Goal: Task Accomplishment & Management: Manage account settings

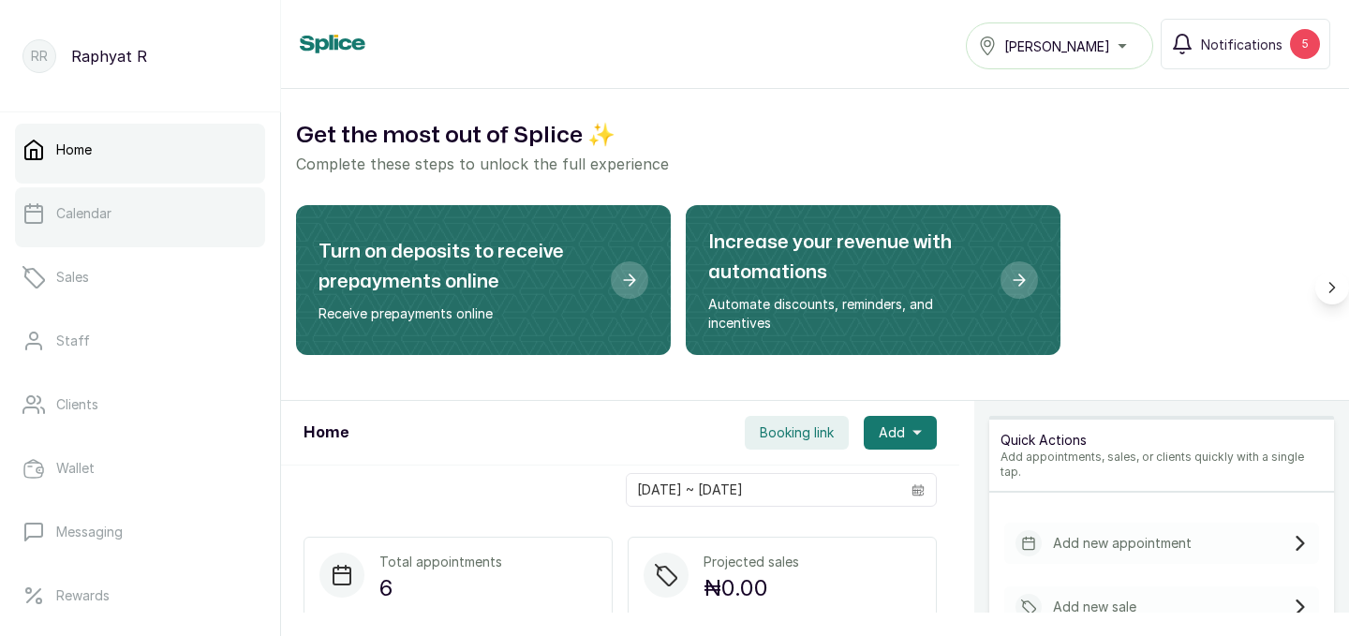
click at [124, 212] on link "Calendar" at bounding box center [140, 213] width 250 height 52
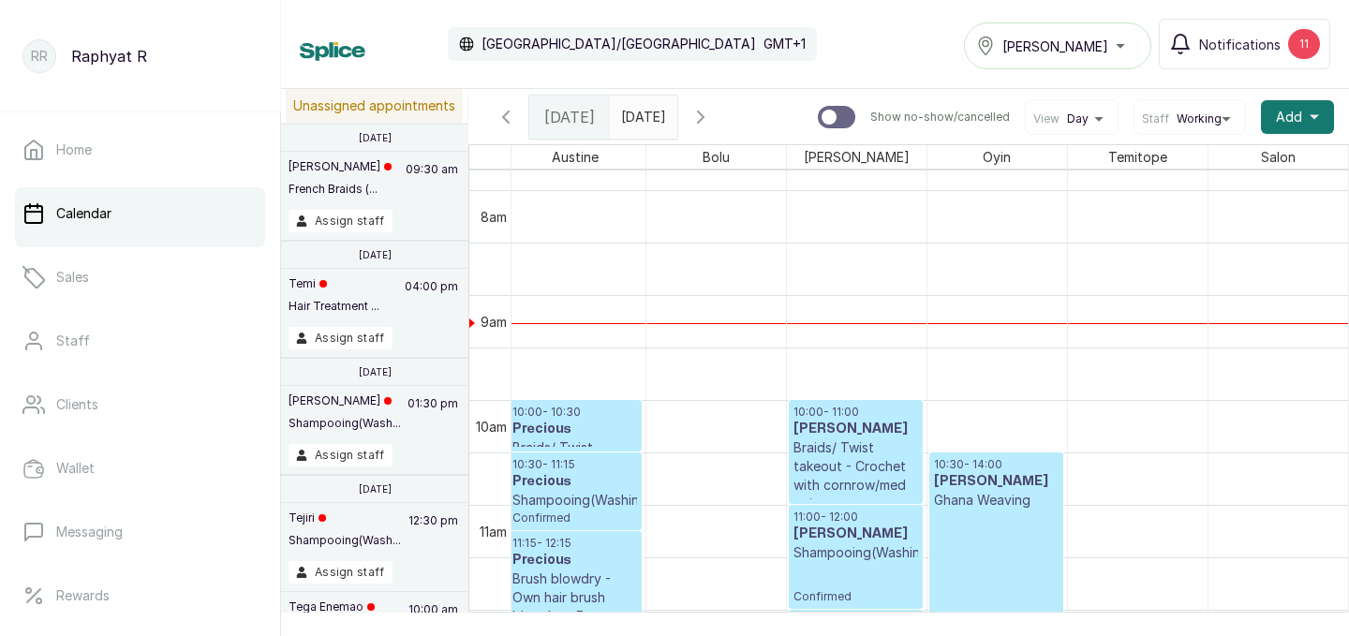
type input "dd/MM/yyyy"
click at [641, 117] on input "dd/MM/yyyy" at bounding box center [626, 112] width 30 height 32
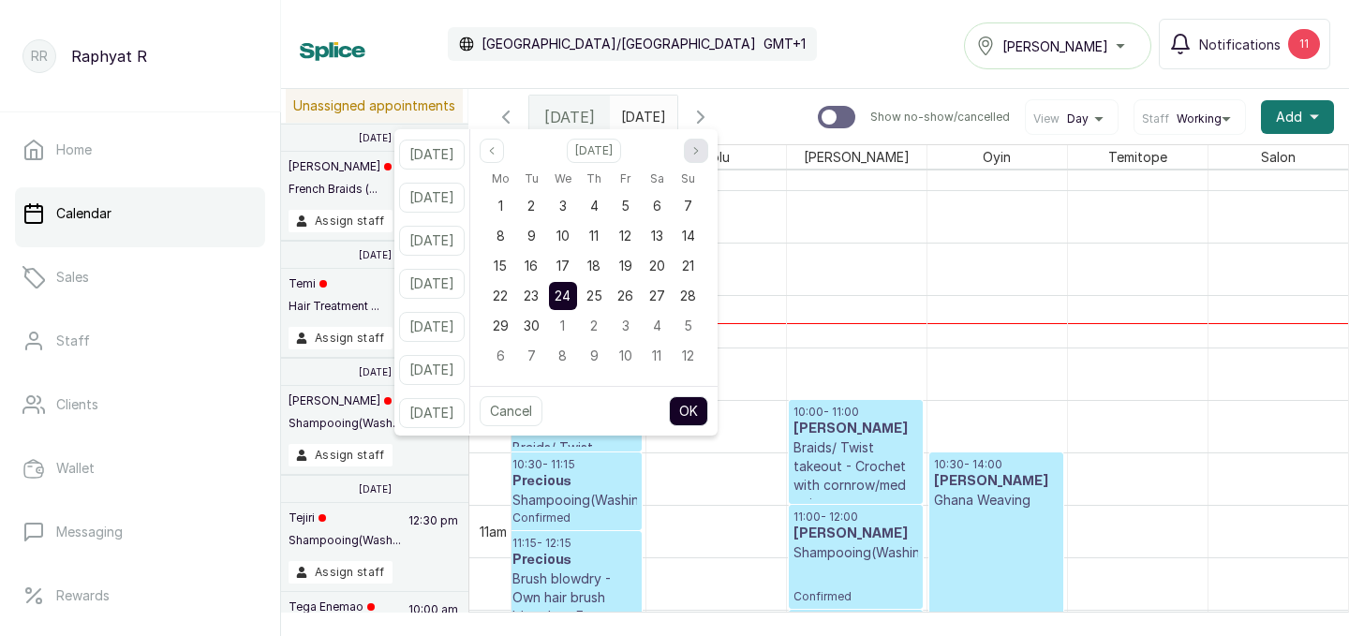
click at [708, 149] on button "Next month" at bounding box center [696, 151] width 24 height 24
click at [538, 262] on span "16" at bounding box center [530, 266] width 13 height 16
click at [699, 403] on button "OK" at bounding box center [688, 411] width 39 height 30
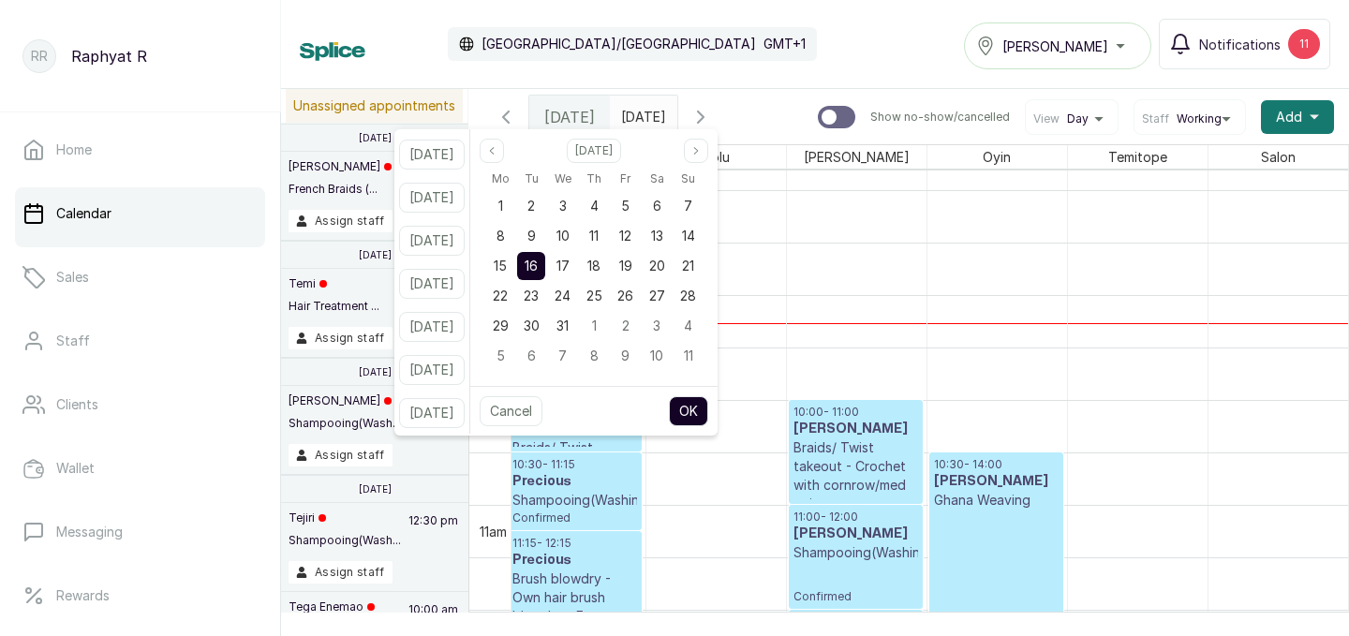
type input "[DATE]"
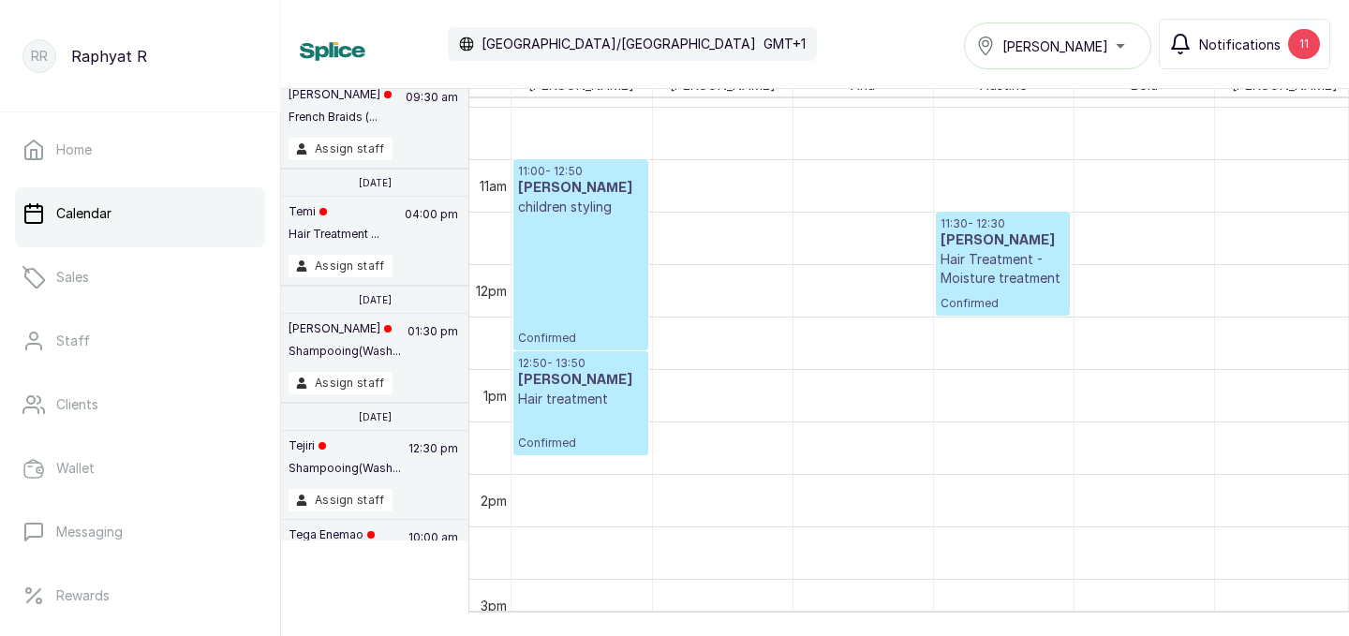
click at [1319, 35] on button "Notifications 11" at bounding box center [1243, 44] width 171 height 51
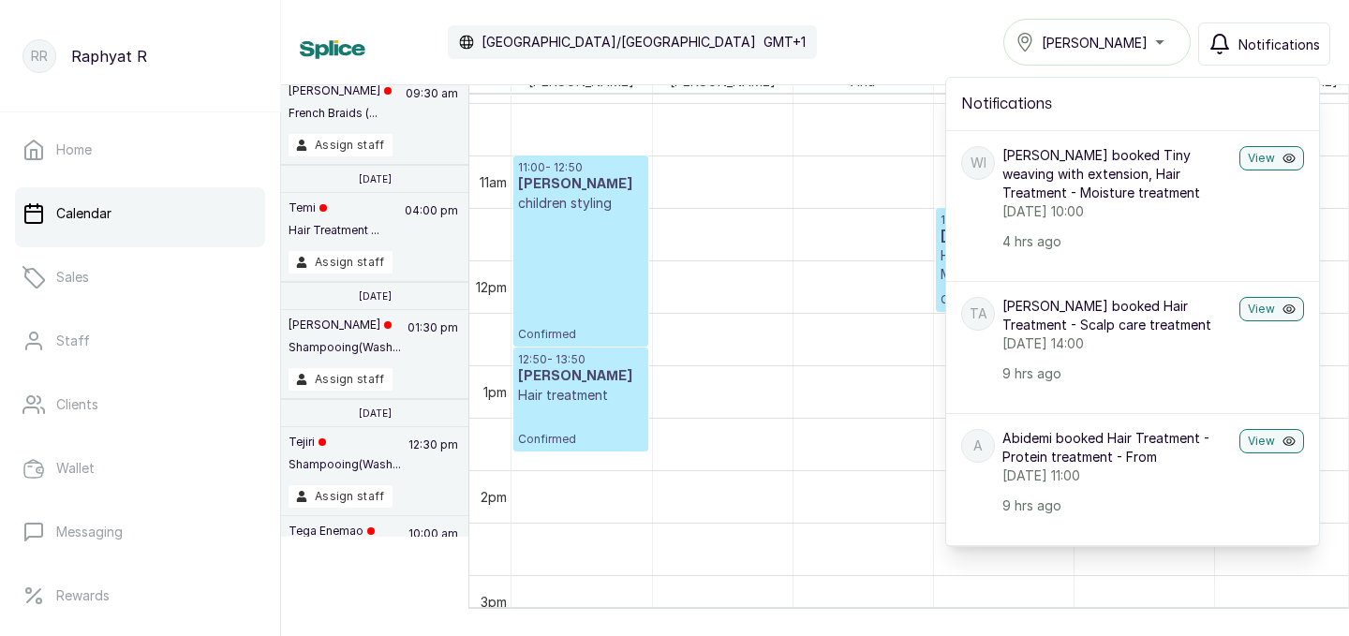
click at [889, 42] on div "Calendar [GEOGRAPHIC_DATA]/[GEOGRAPHIC_DATA] GMT+1 Tasala Lekki Notifications N…" at bounding box center [815, 42] width 1030 height 47
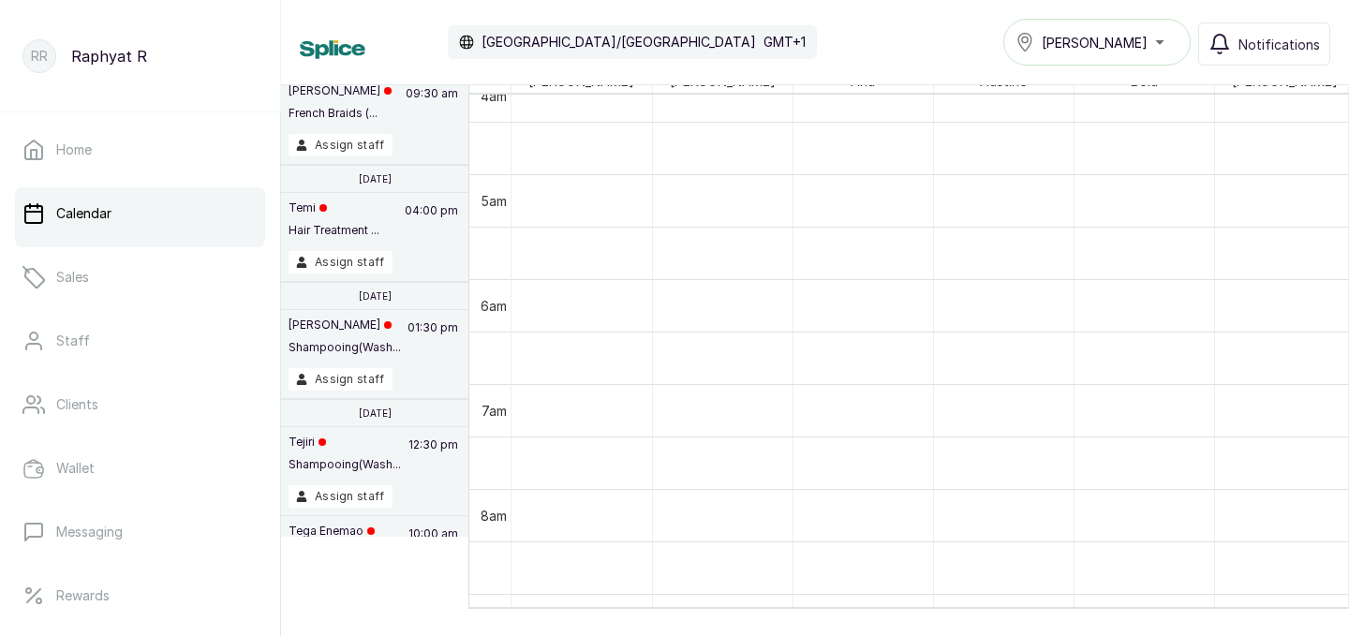
scroll to position [376, 0]
click at [1134, 54] on button "[PERSON_NAME]" at bounding box center [1096, 42] width 187 height 47
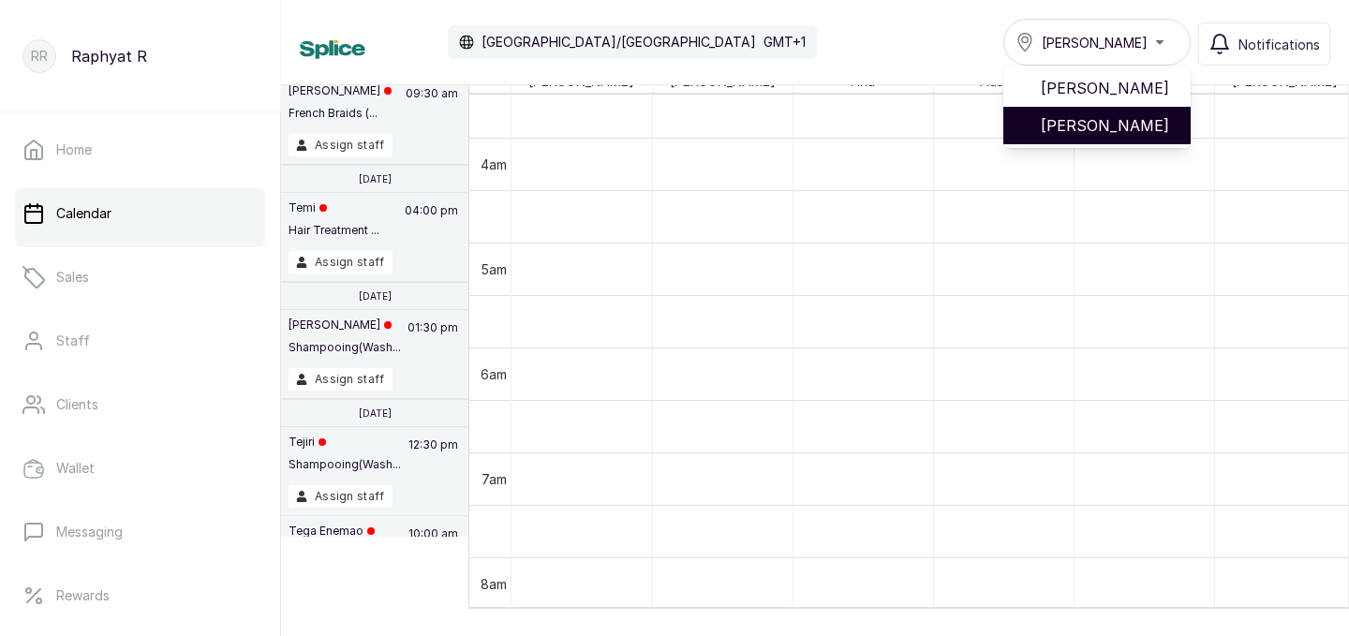
click at [1113, 133] on span "[PERSON_NAME]" at bounding box center [1107, 125] width 135 height 22
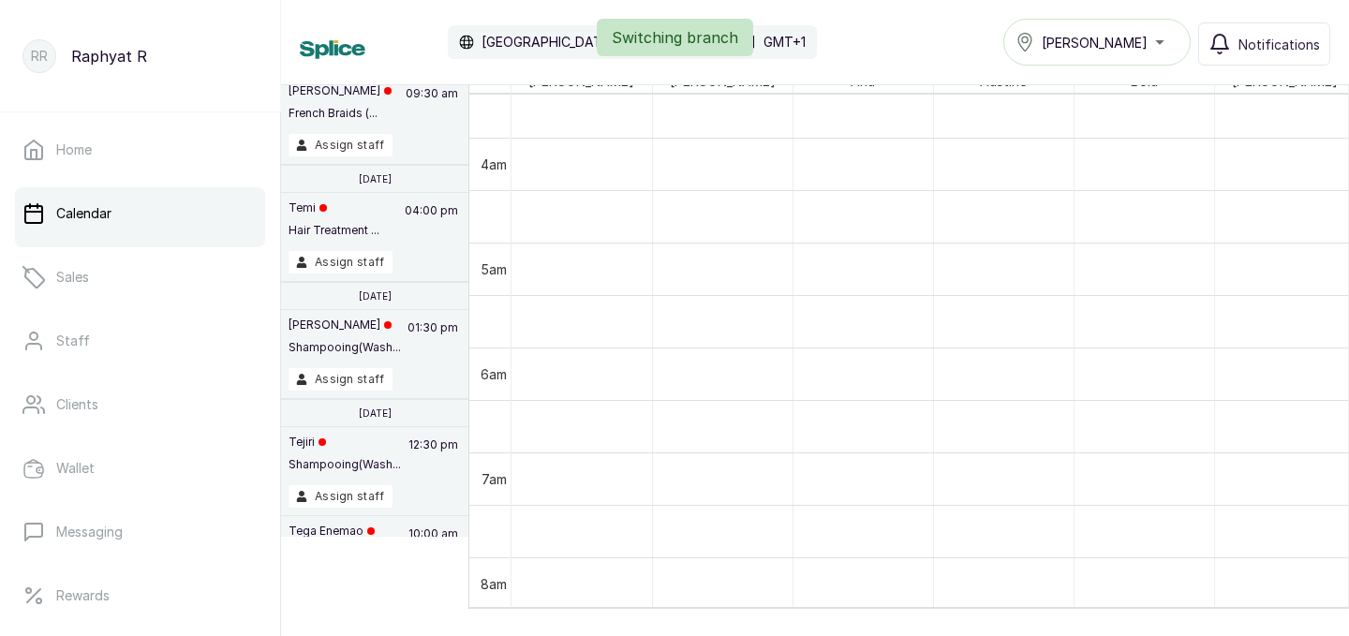
click at [1118, 47] on div "Switching branch" at bounding box center [674, 37] width 1349 height 37
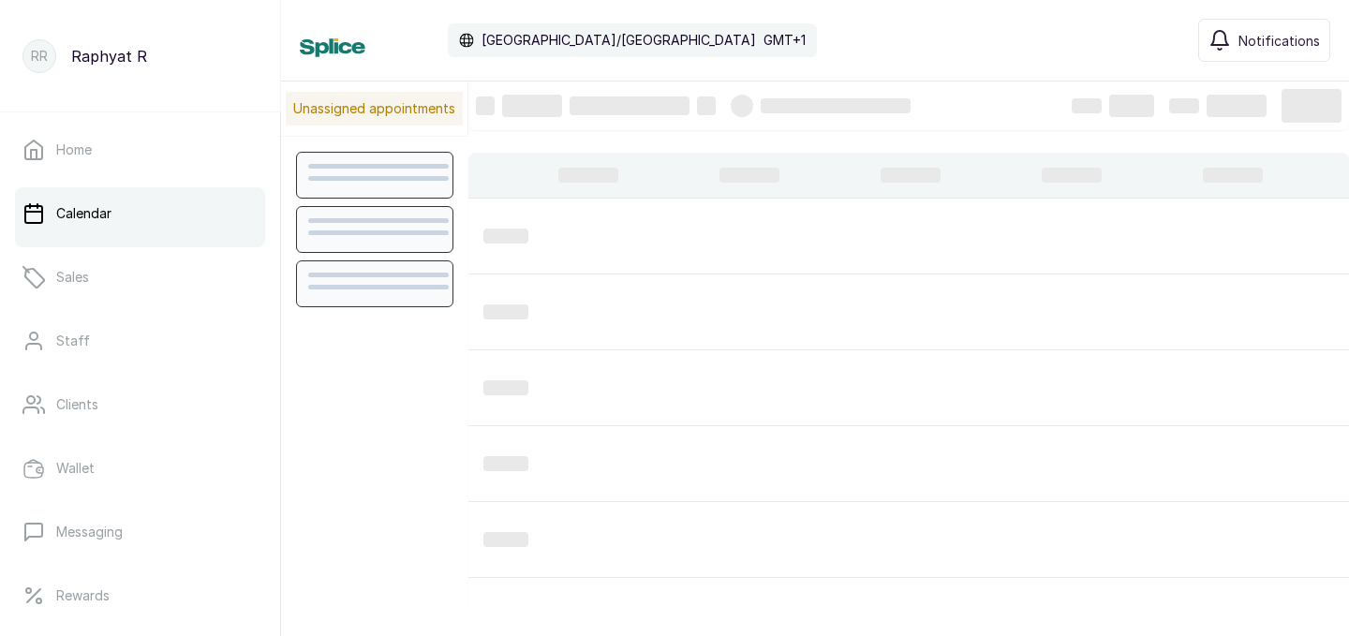
scroll to position [630, 0]
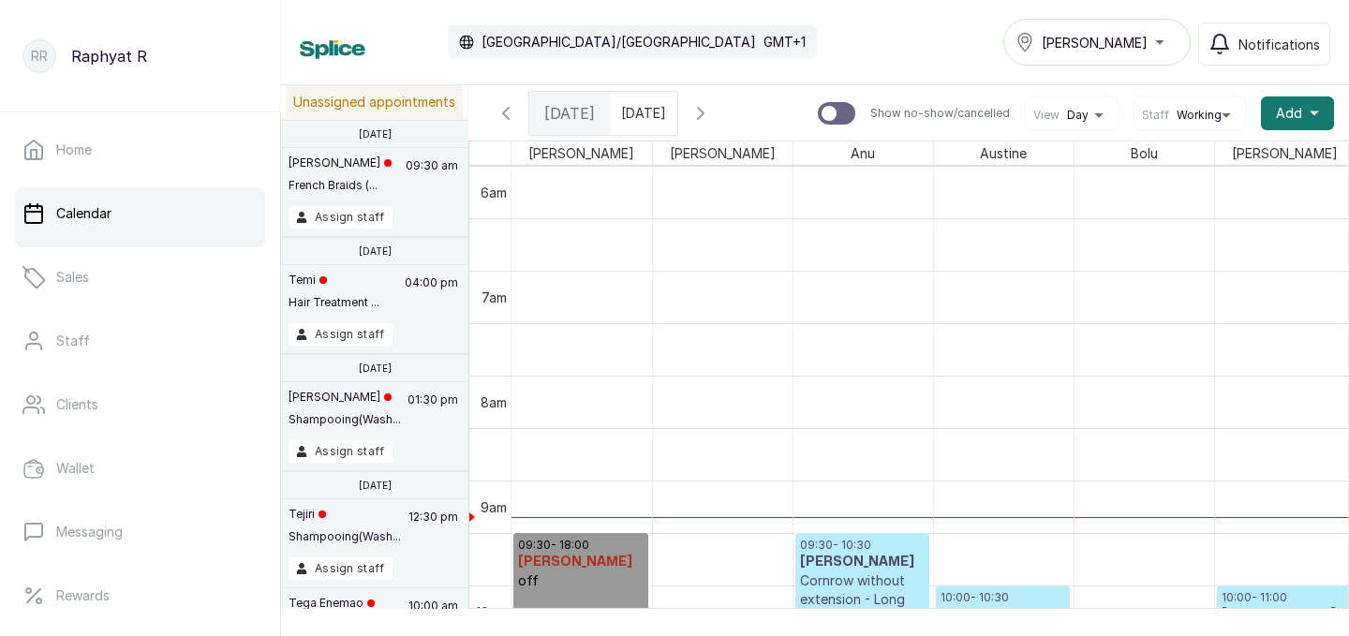
click at [1139, 53] on button "Tasala Lekki" at bounding box center [1096, 42] width 187 height 47
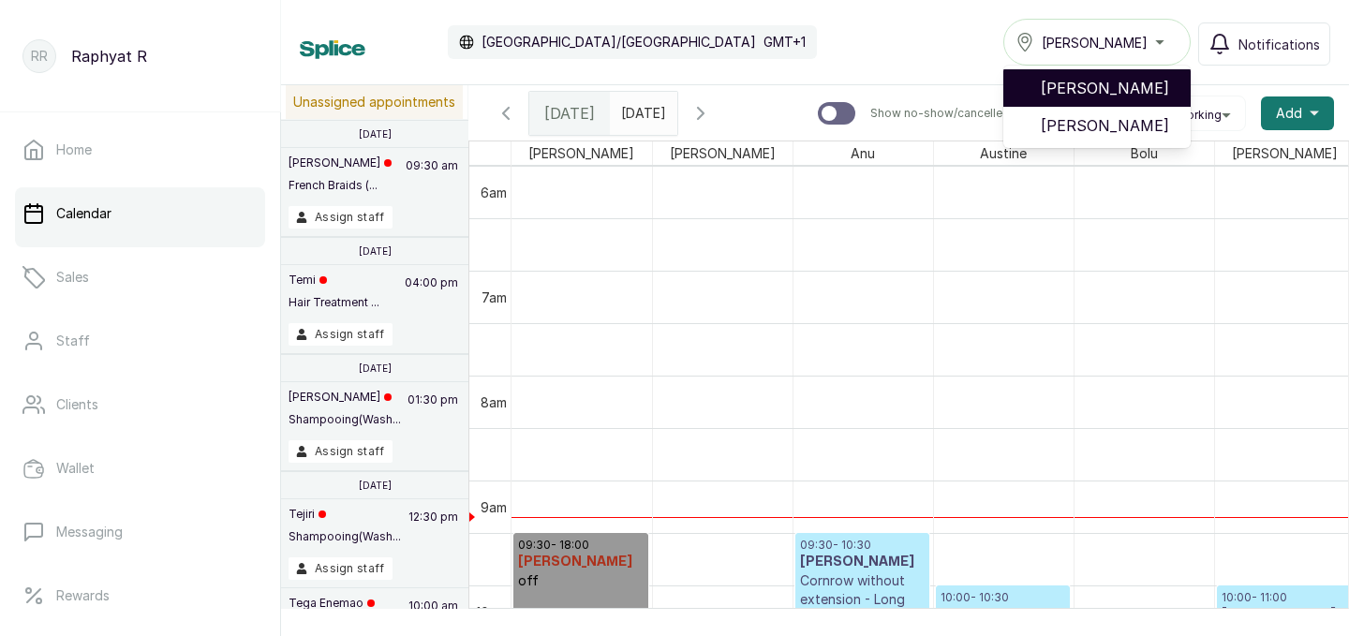
click at [1132, 101] on li "[PERSON_NAME]" at bounding box center [1096, 87] width 187 height 37
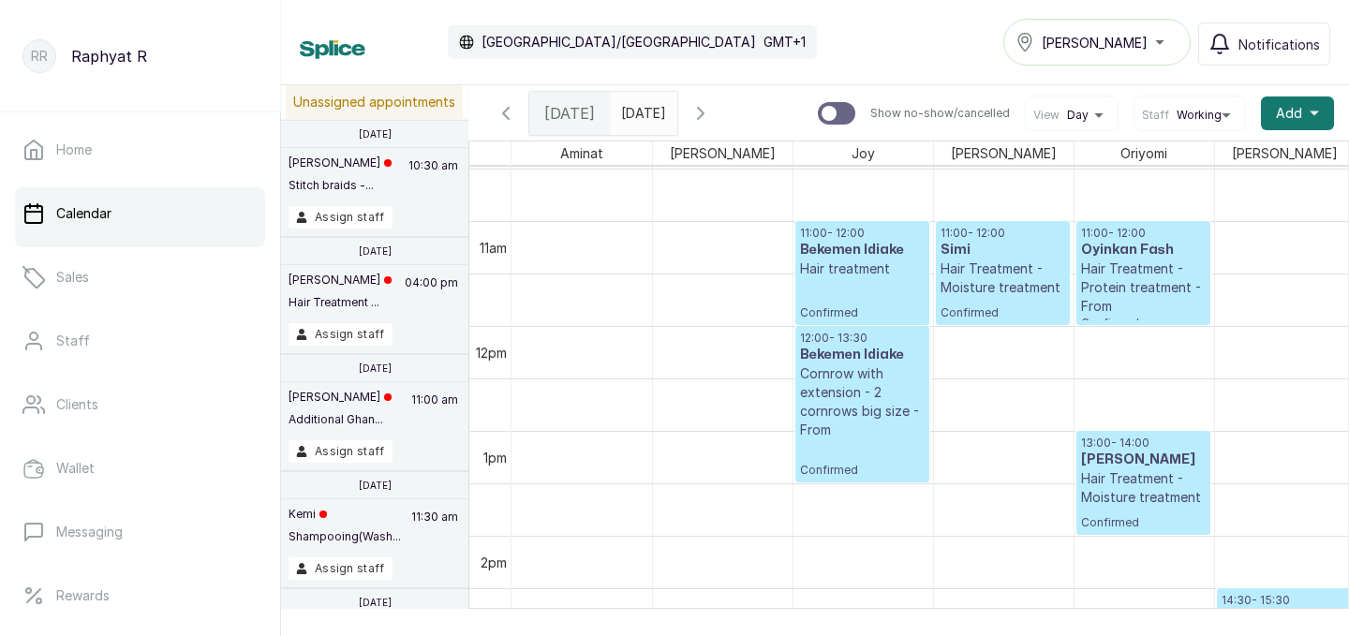
scroll to position [1106, 0]
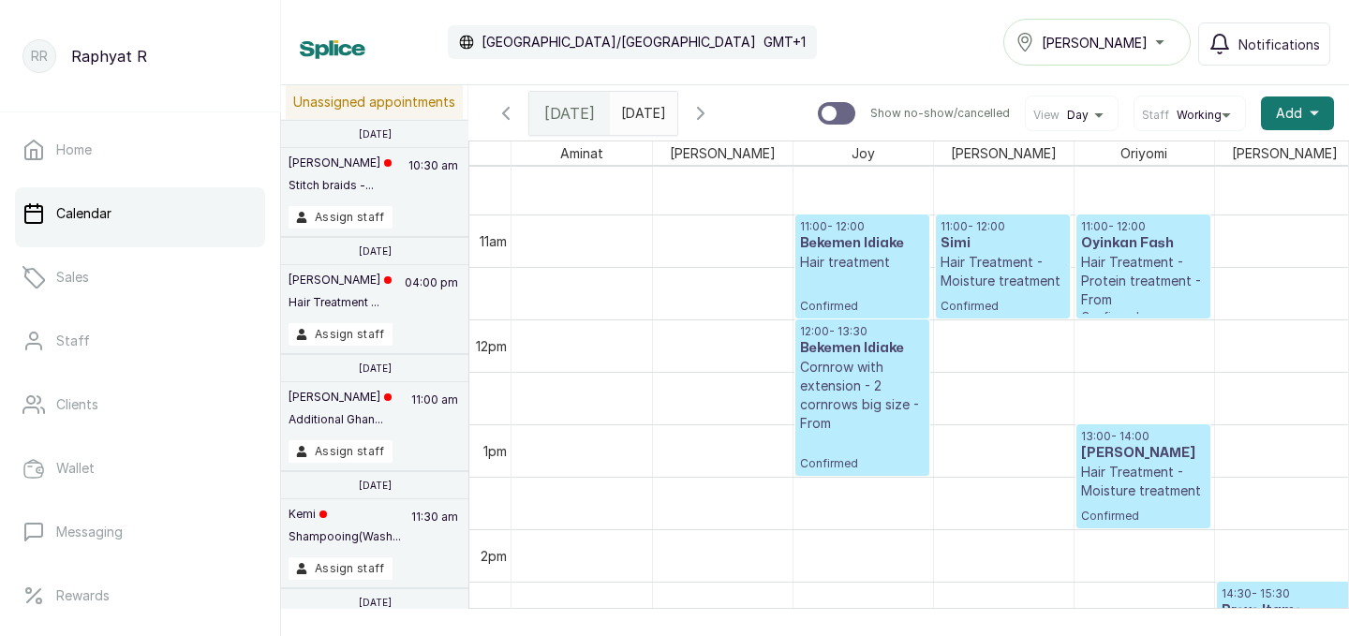
click at [676, 108] on span at bounding box center [659, 109] width 36 height 32
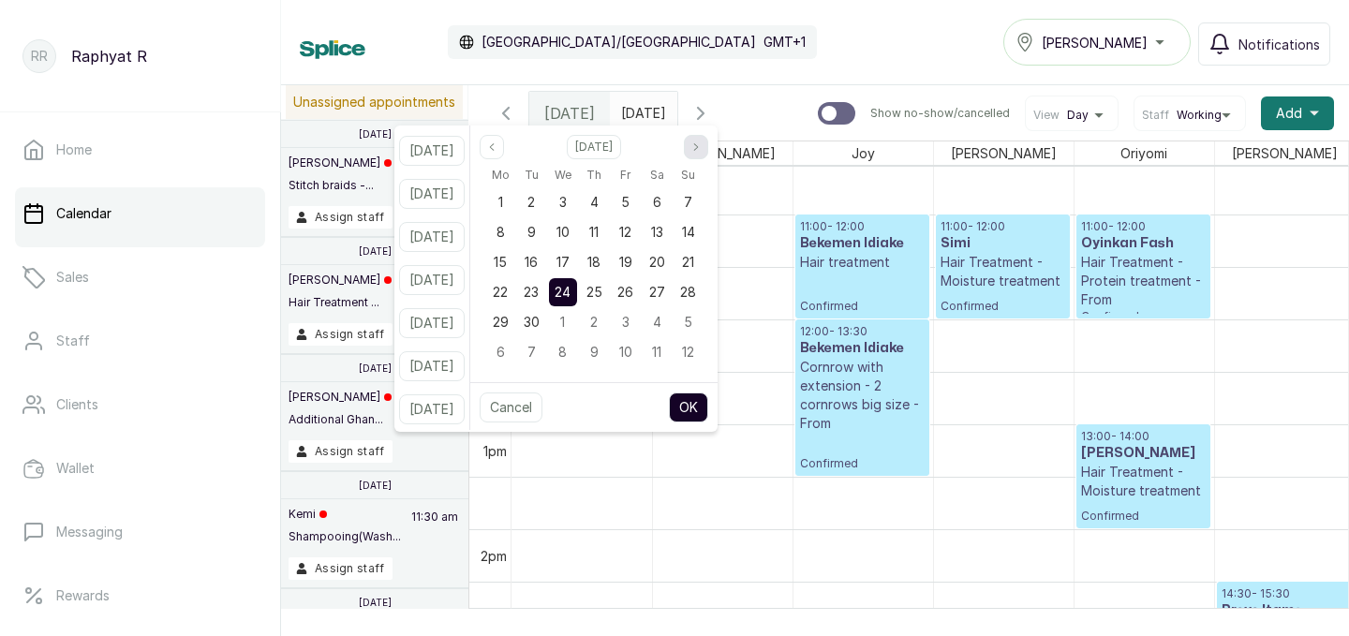
click at [708, 153] on button "Next month" at bounding box center [696, 147] width 24 height 24
click at [538, 260] on span "16" at bounding box center [530, 262] width 13 height 16
click at [708, 403] on button "OK" at bounding box center [688, 407] width 39 height 30
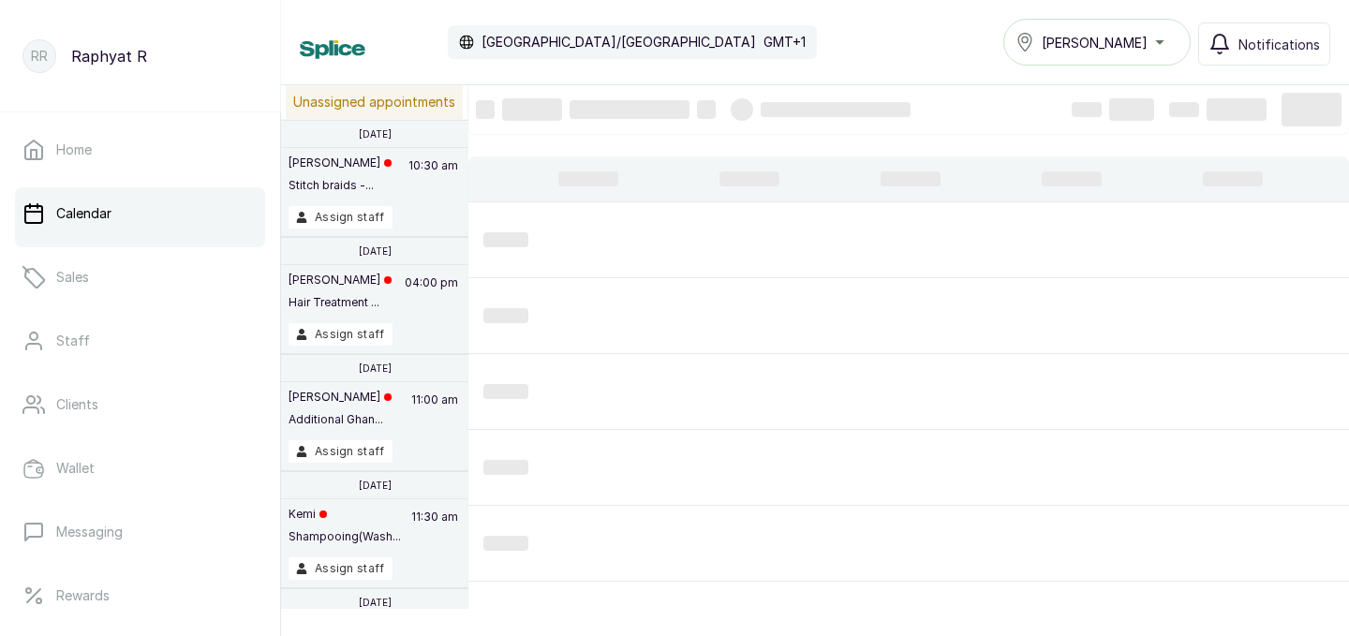
type input "[DATE]"
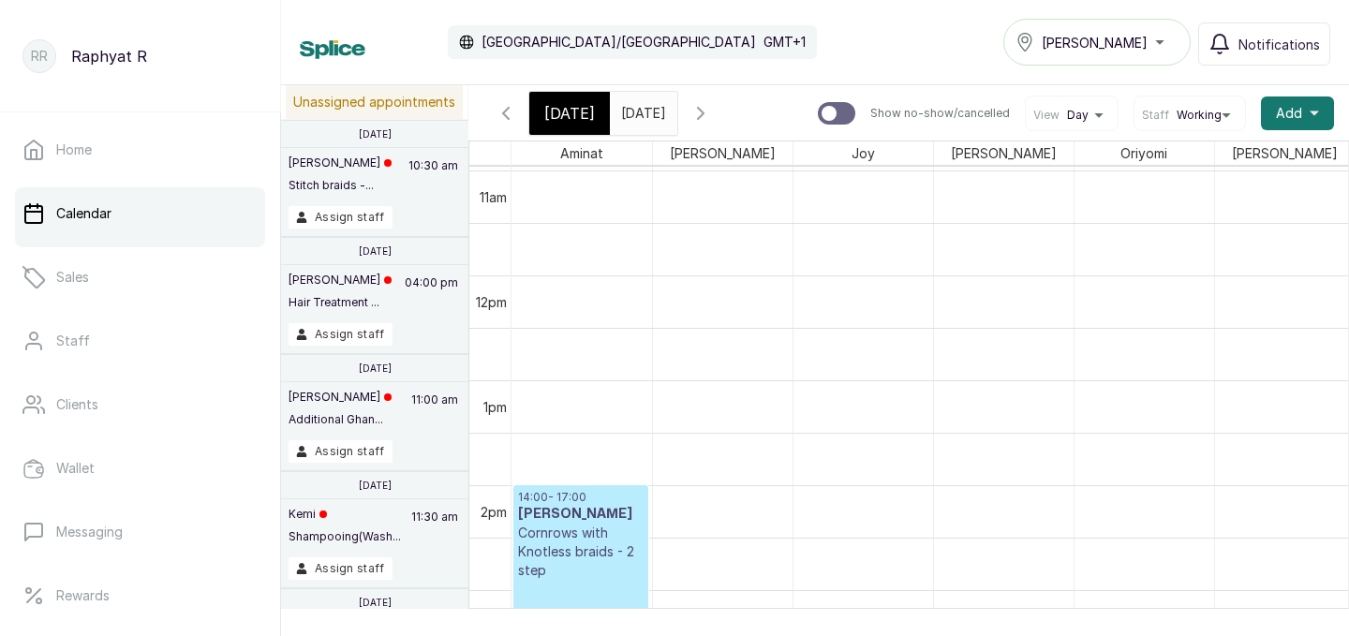
scroll to position [1215, 0]
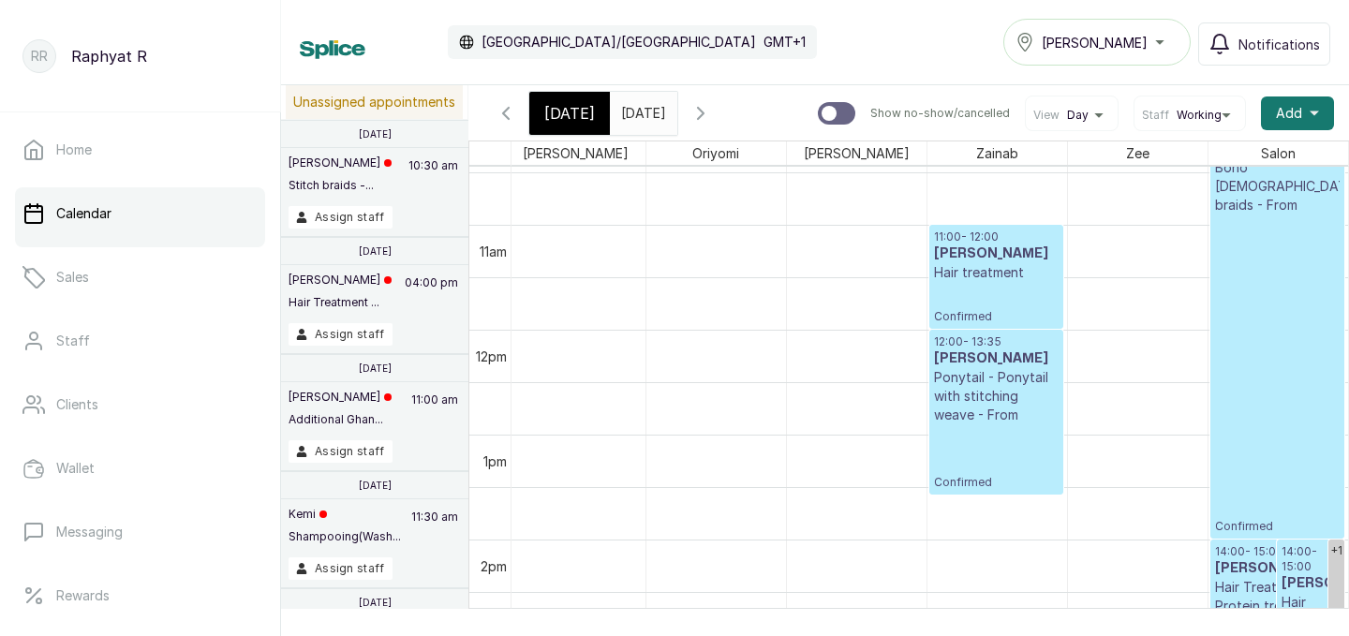
click at [978, 311] on p "Confirmed" at bounding box center [996, 303] width 125 height 42
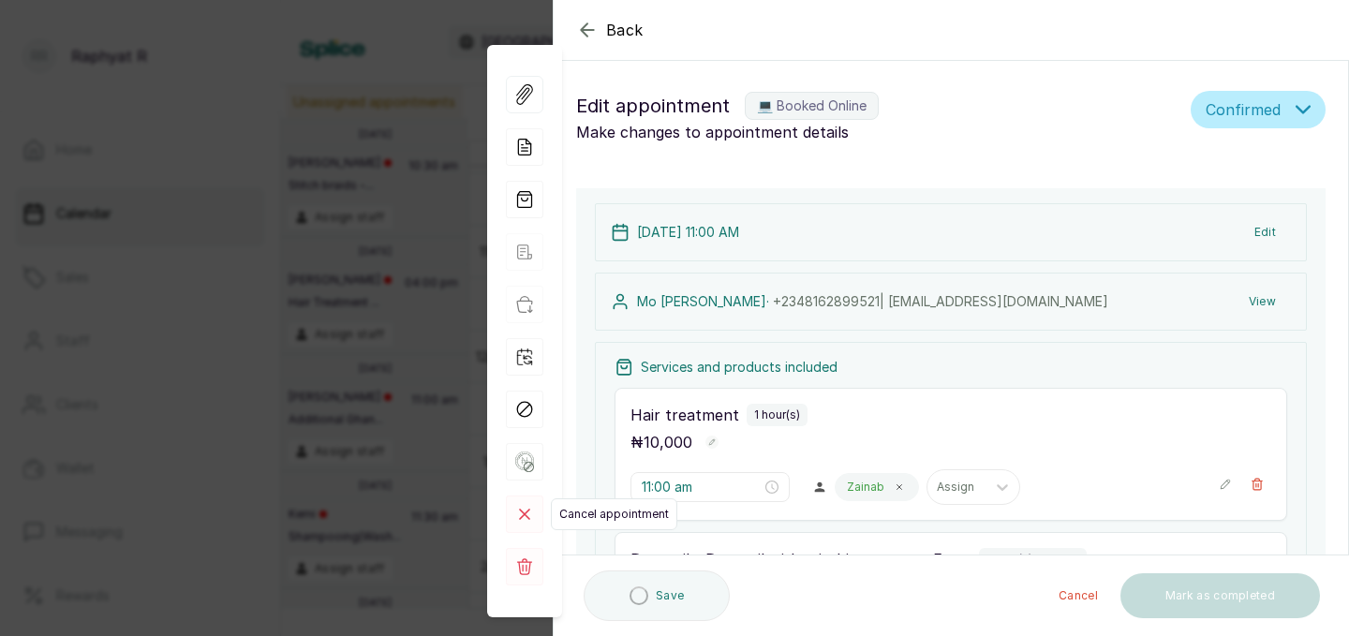
click at [523, 522] on rect at bounding box center [524, 513] width 37 height 37
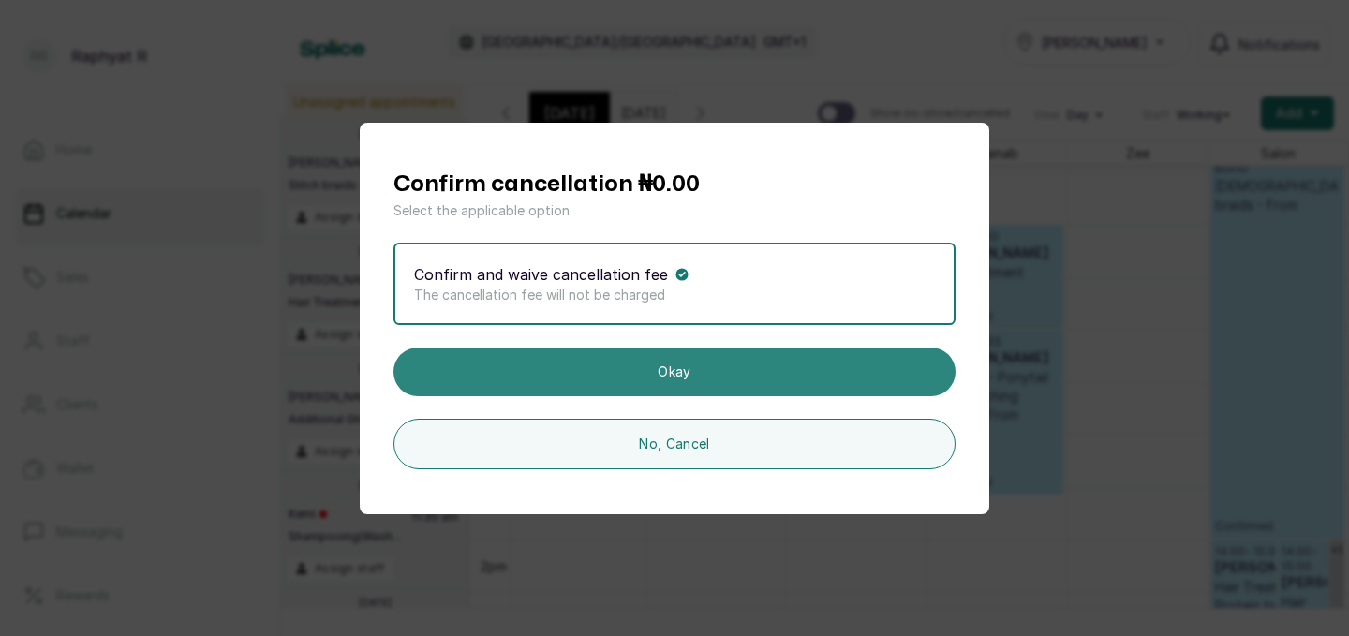
click at [679, 387] on button "Okay" at bounding box center [674, 371] width 562 height 49
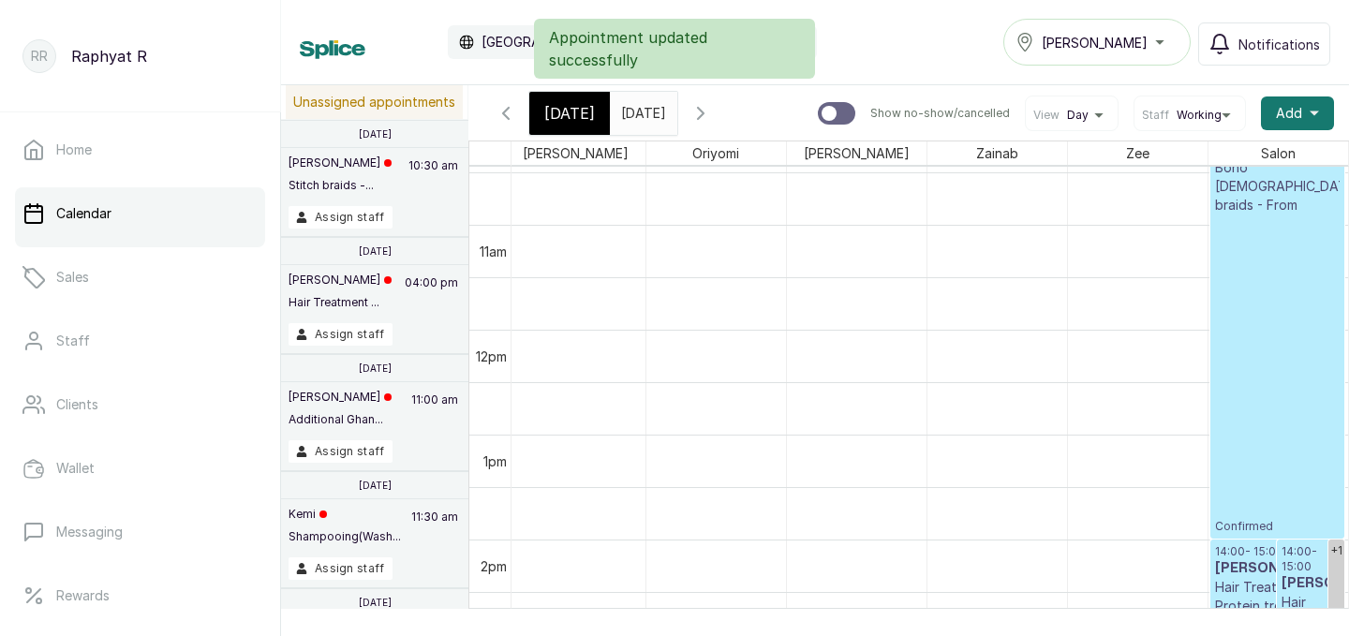
click at [556, 111] on span "[DATE]" at bounding box center [569, 113] width 51 height 22
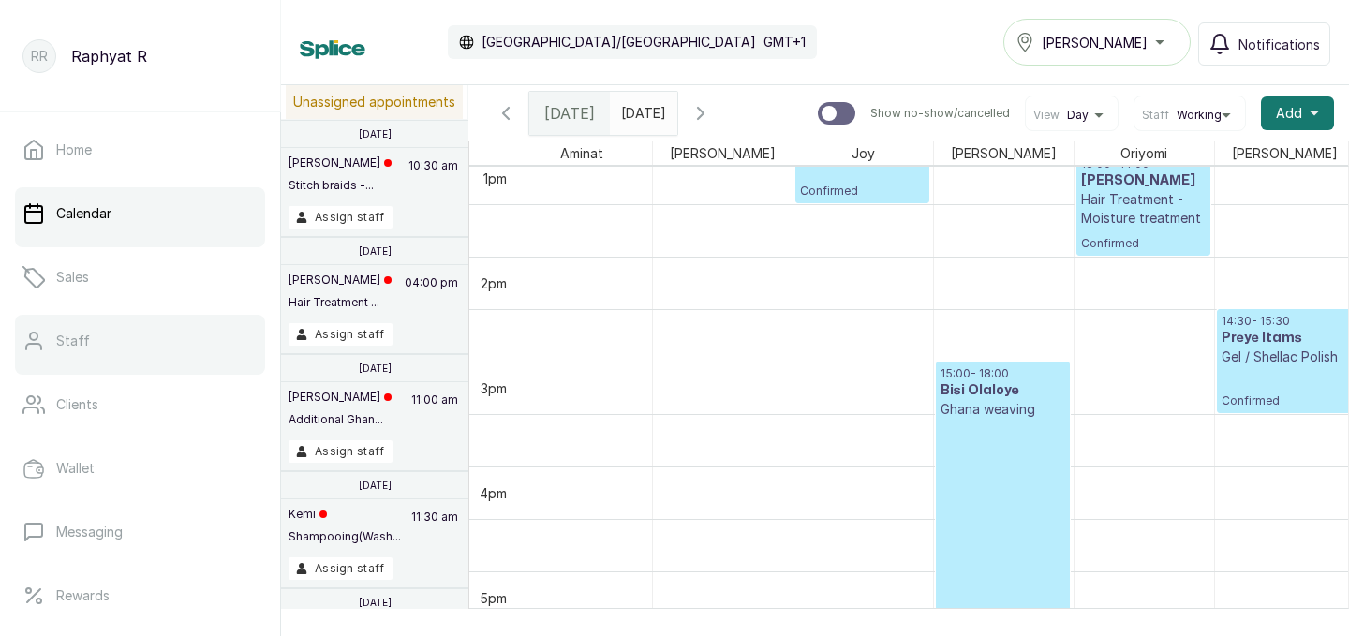
click at [81, 337] on p "Staff" at bounding box center [73, 341] width 34 height 19
